Goal: Information Seeking & Learning: Understand process/instructions

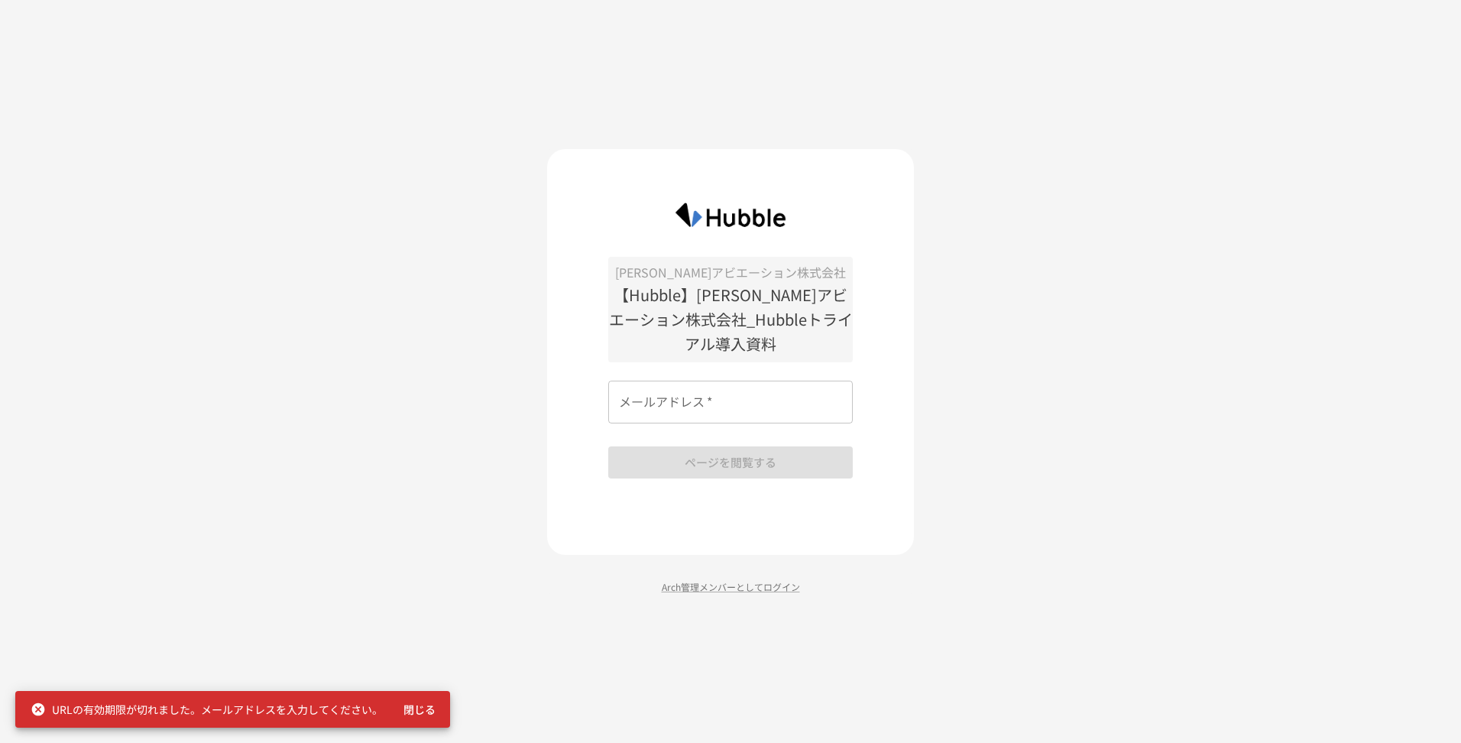
click at [688, 401] on input "メールアドレス   *" at bounding box center [730, 402] width 245 height 43
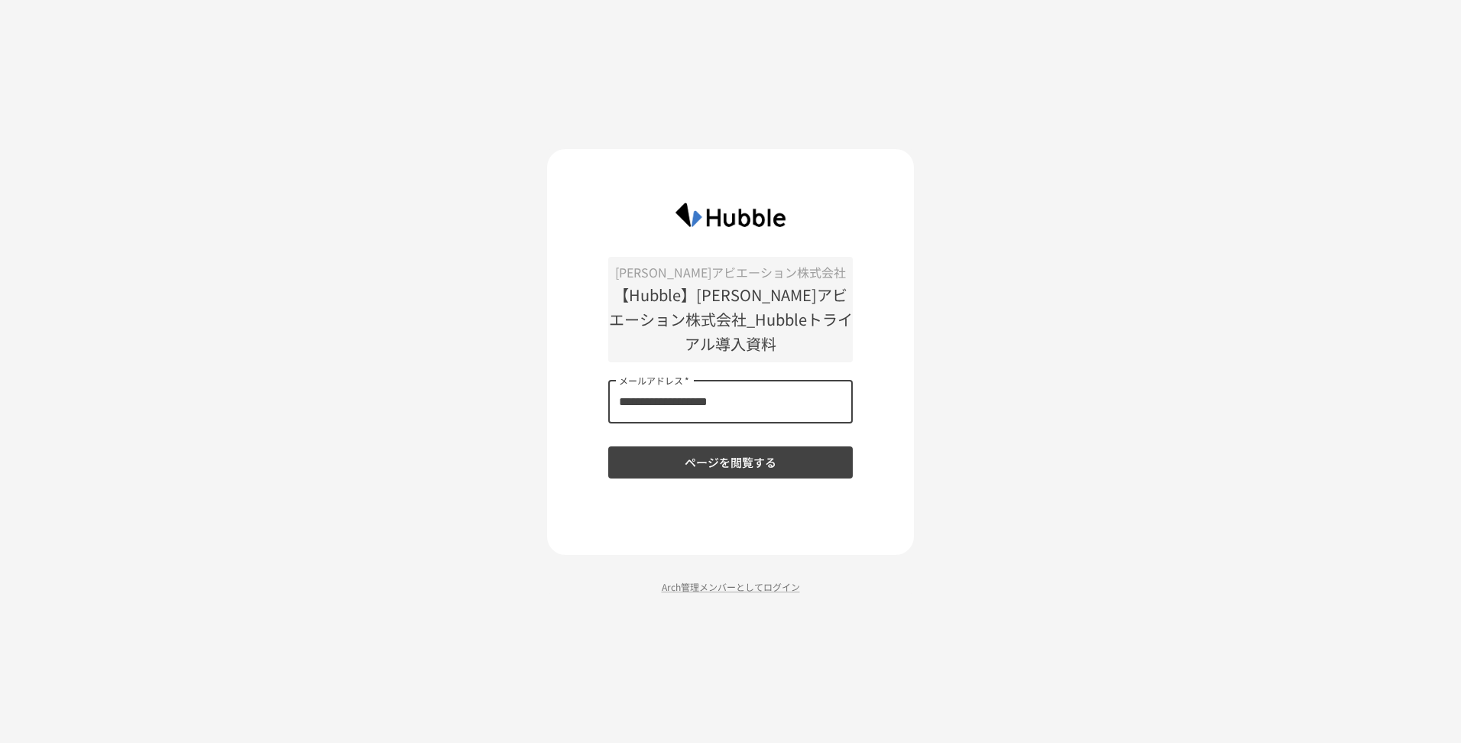
type input "**********"
click at [608, 446] on button "ページを閲覧する" at bounding box center [730, 462] width 245 height 32
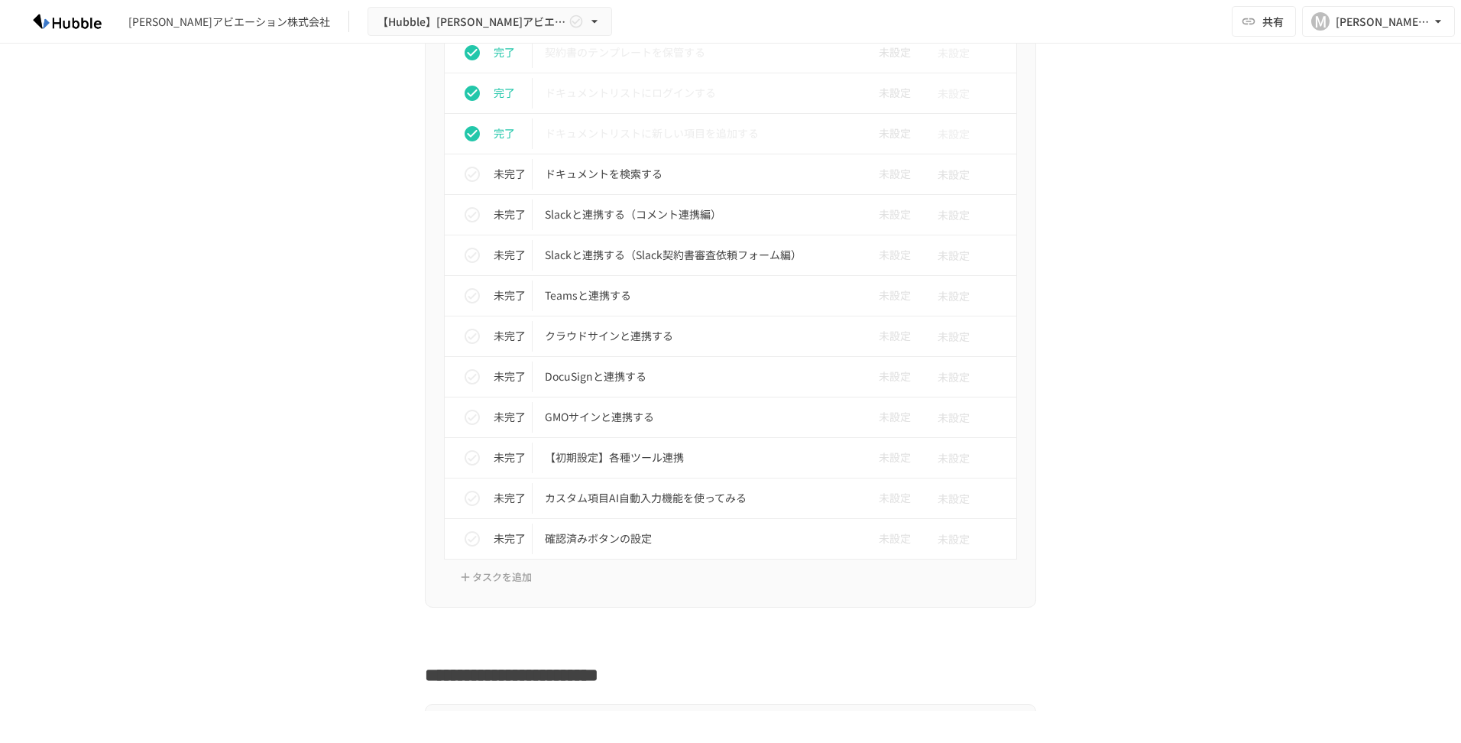
scroll to position [808, 0]
click at [579, 453] on p "【初期設定】各種ツール連携" at bounding box center [698, 454] width 307 height 19
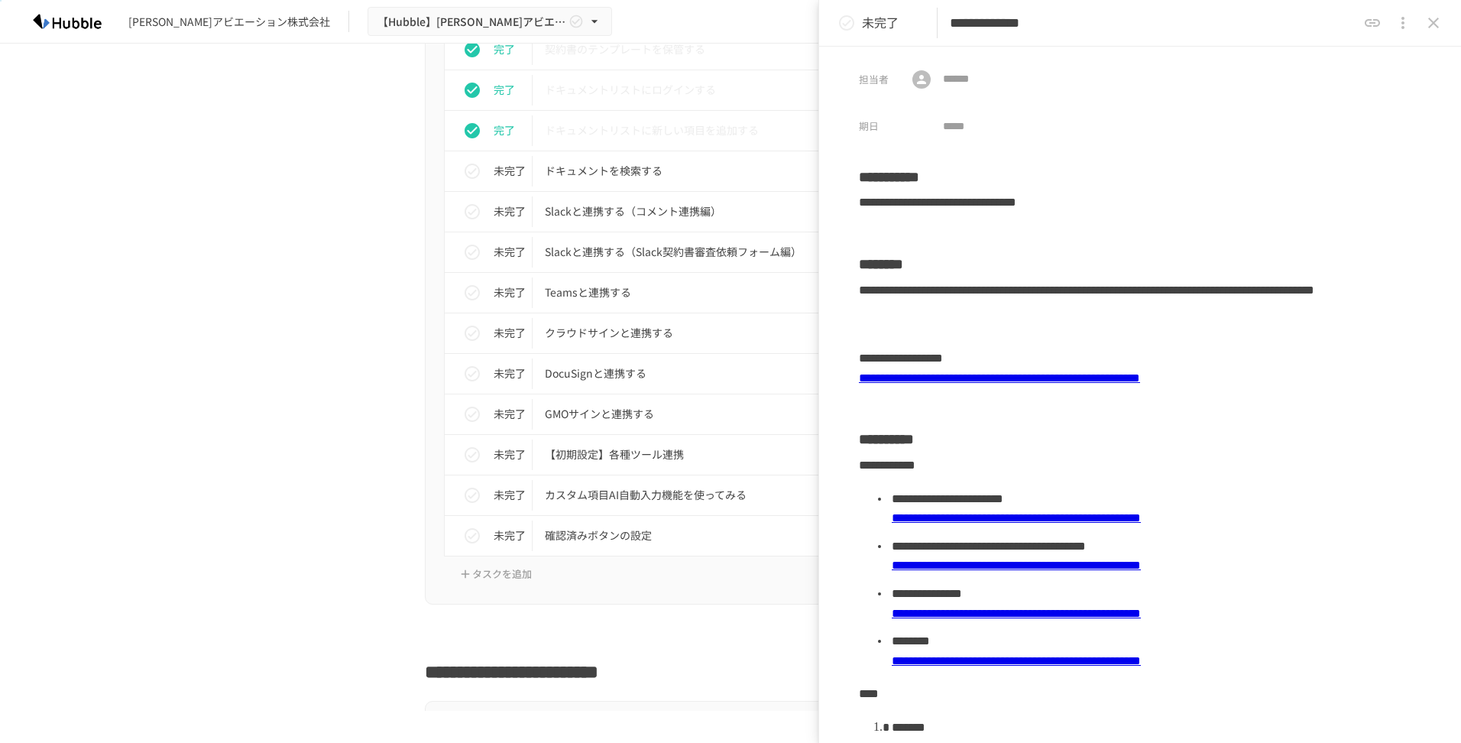
click at [292, 420] on div "進捗 タスク名 担当者 期限 完了 フォルダを作成する 未設定 未設定 未完了 ユーザーを追加する 未設定 未設定 完了 グループを作成する 未設定 未設定 …" at bounding box center [730, 235] width 933 height 740
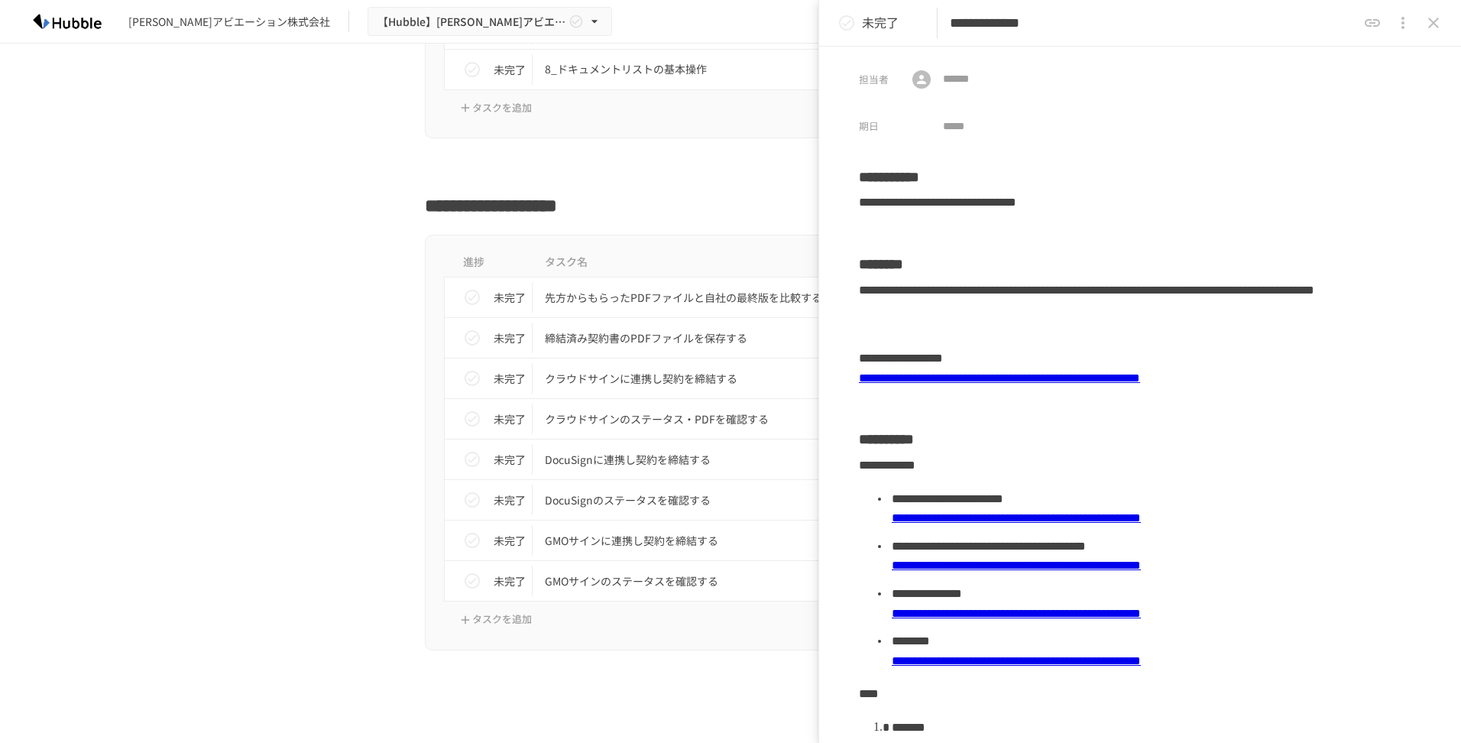
scroll to position [3998, 0]
click at [1442, 24] on icon "close drawer" at bounding box center [1434, 23] width 18 height 18
